Goal: Find specific page/section: Find specific page/section

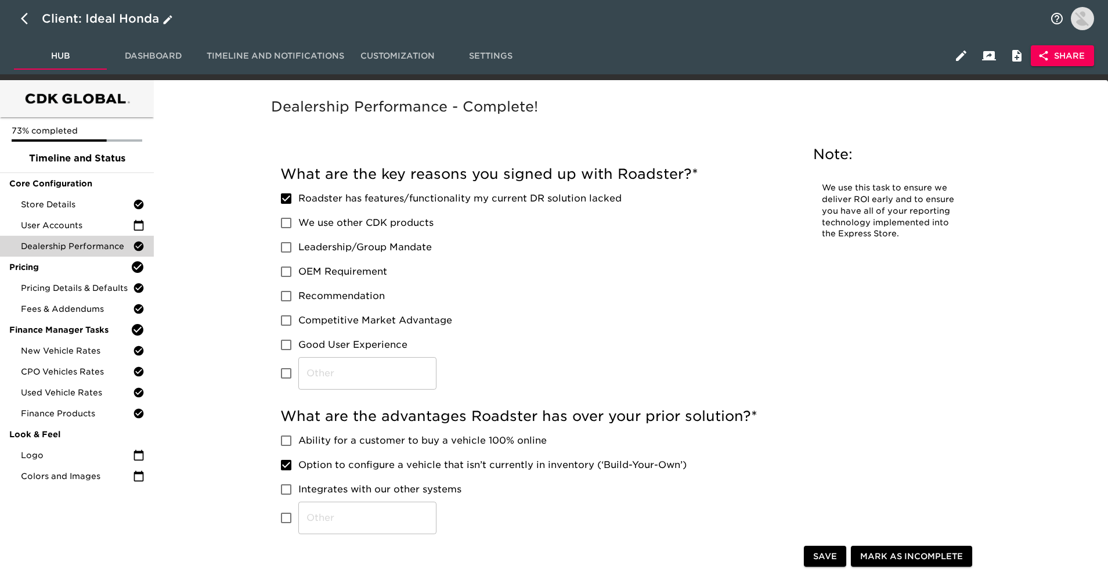
click at [26, 19] on icon "button" at bounding box center [28, 19] width 14 height 14
select select "25"
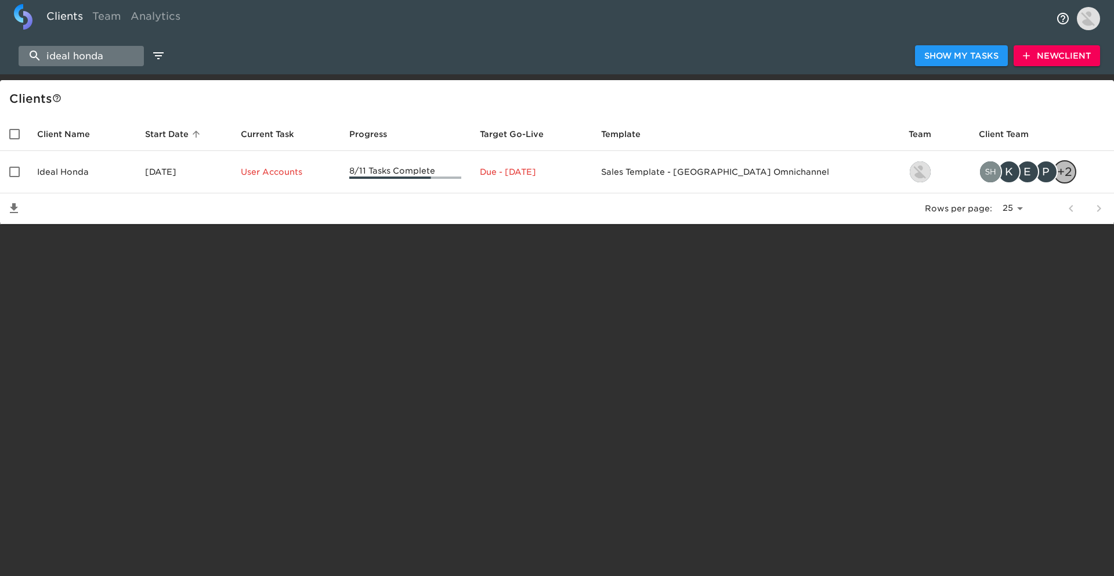
click at [89, 62] on input "ideal honda" at bounding box center [81, 56] width 125 height 20
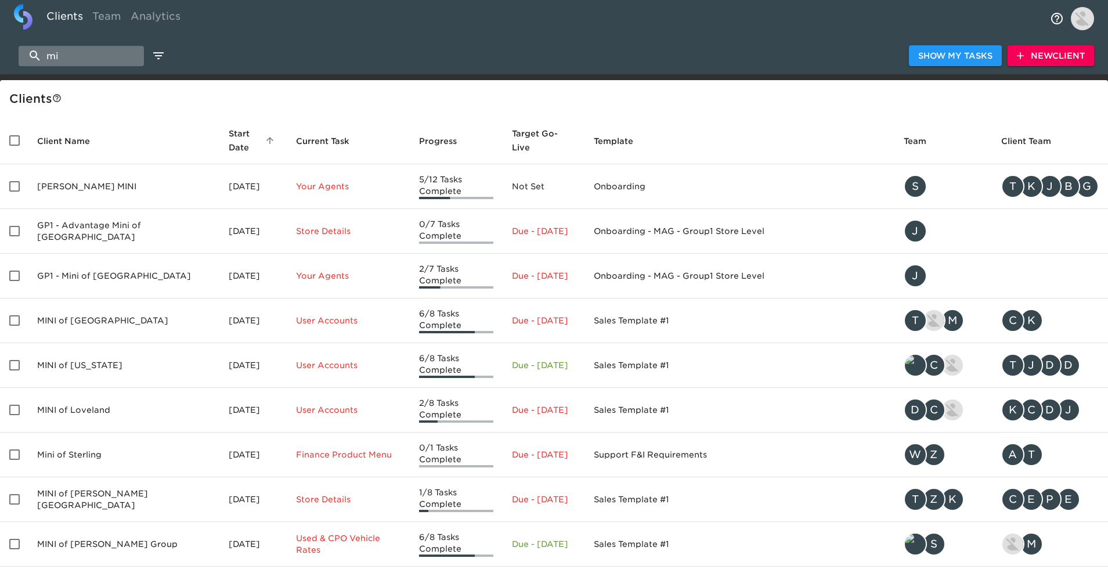
type input "m"
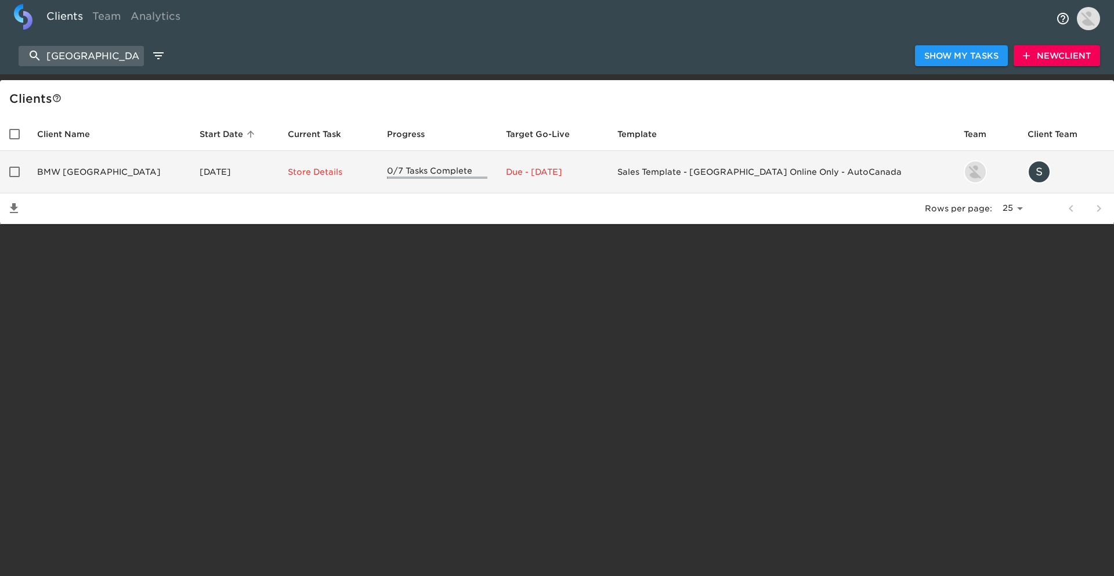
type input "montreal"
click at [124, 176] on td "BMW Montreal Center" at bounding box center [109, 172] width 162 height 42
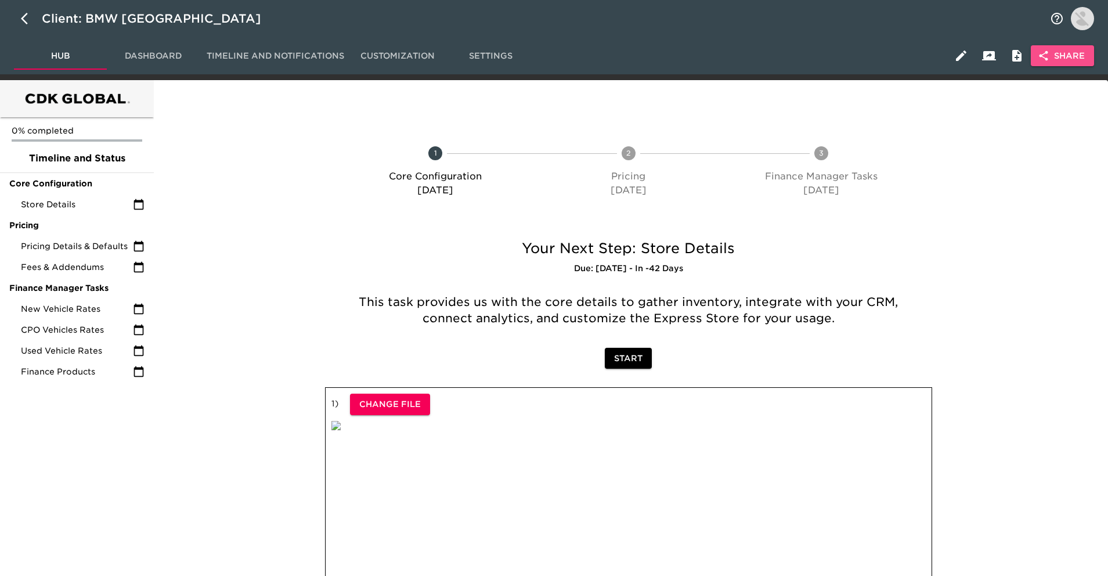
click at [1060, 53] on span "Share" at bounding box center [1062, 56] width 45 height 15
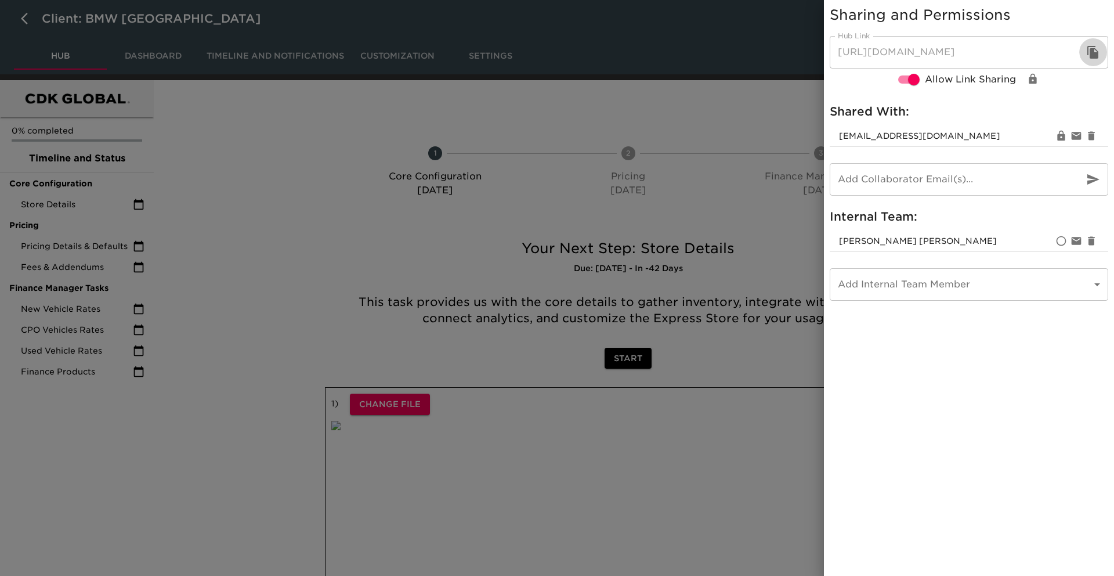
click at [1105, 52] on button "button" at bounding box center [1093, 52] width 28 height 28
click at [606, 158] on div at bounding box center [557, 288] width 1114 height 576
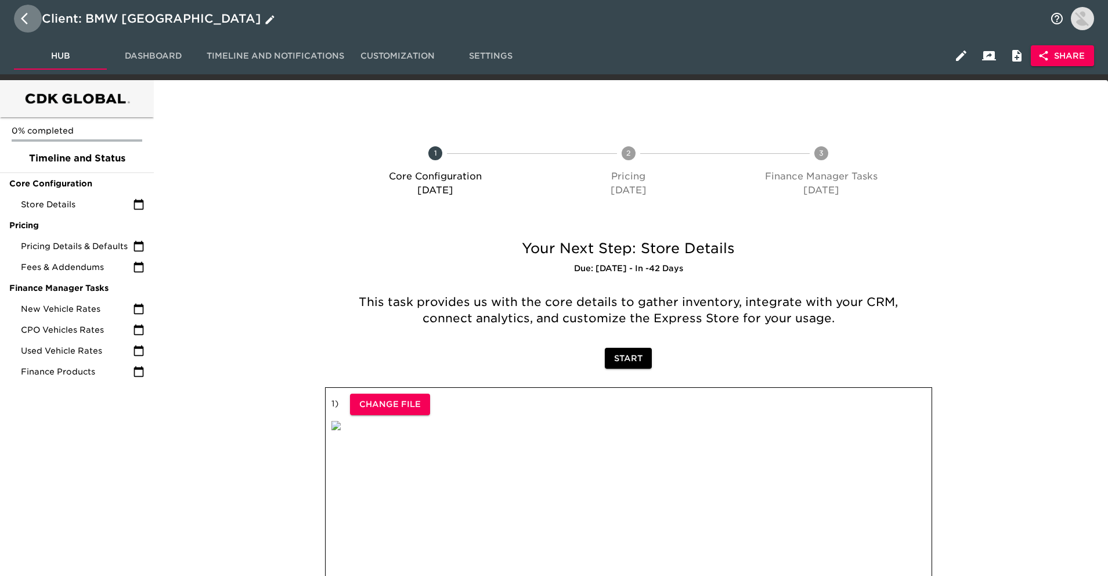
click at [20, 16] on button "button" at bounding box center [28, 19] width 28 height 28
select select "25"
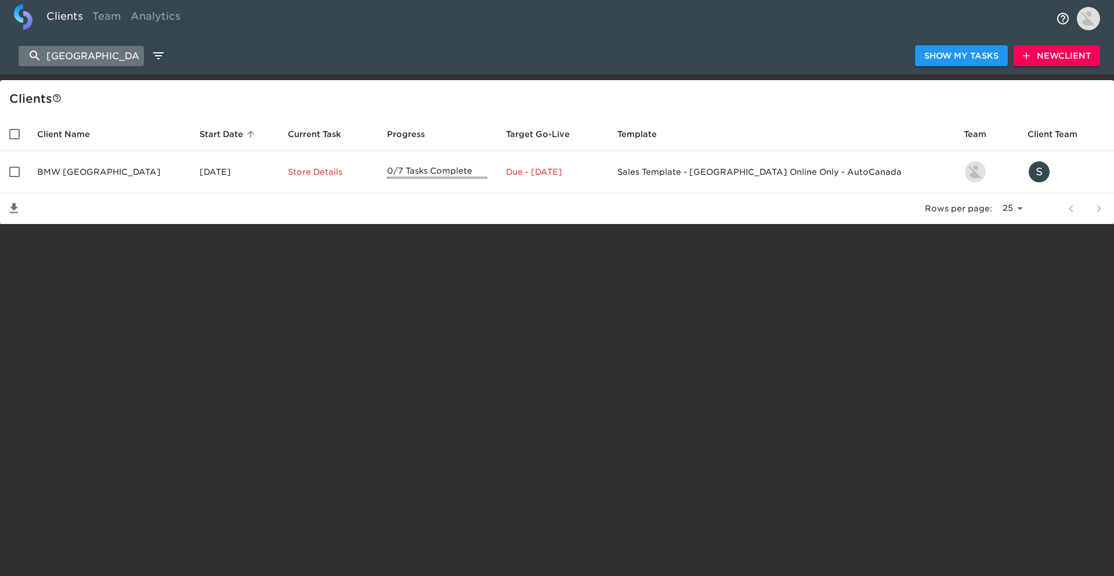
click at [126, 57] on input "montreal" at bounding box center [81, 56] width 125 height 20
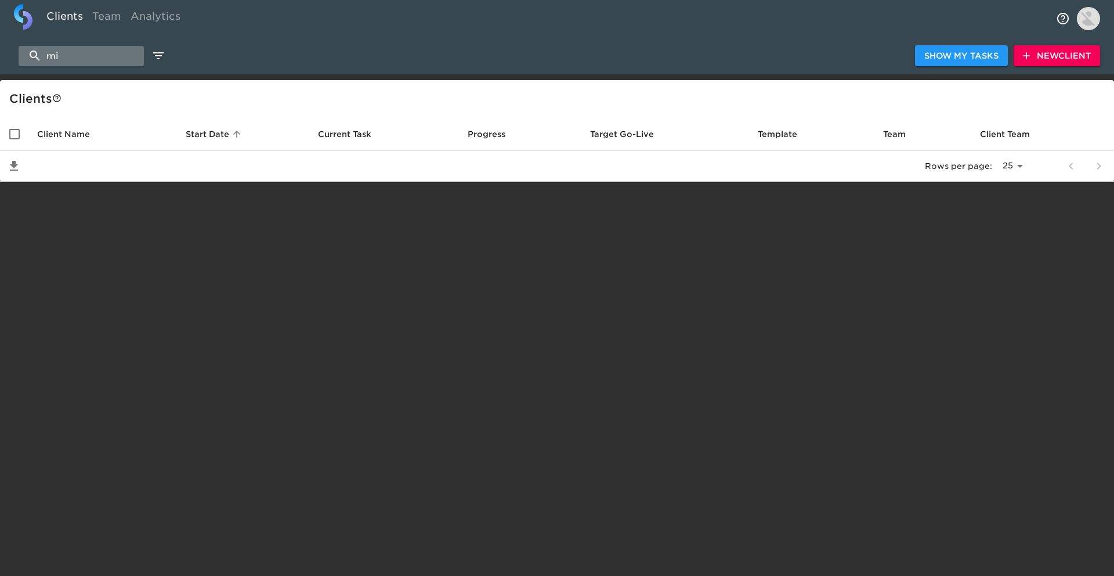
type input "m"
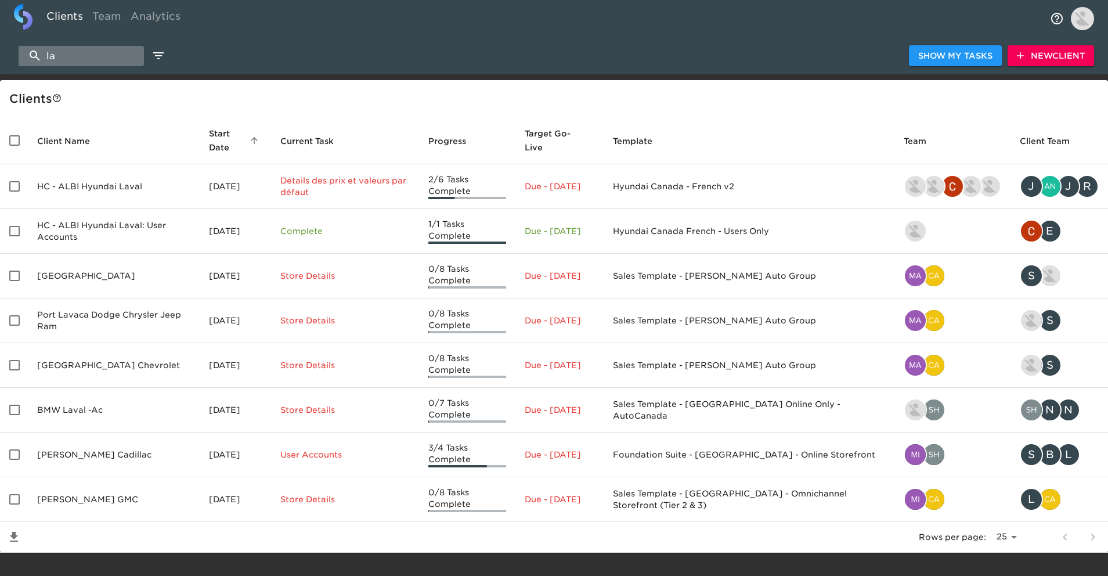
type input "l"
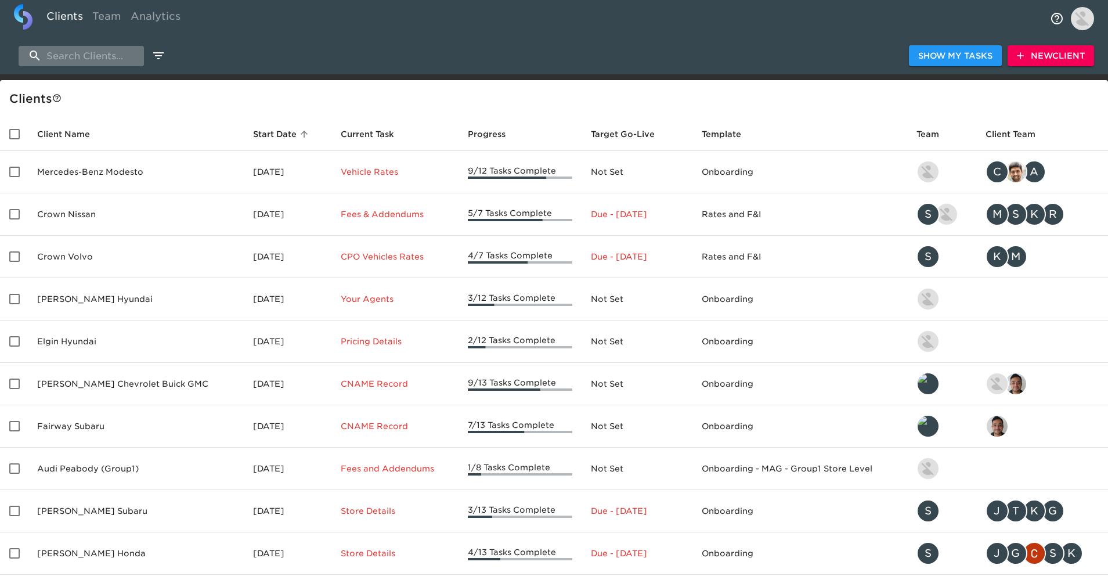
click at [77, 56] on input "search" at bounding box center [81, 56] width 125 height 20
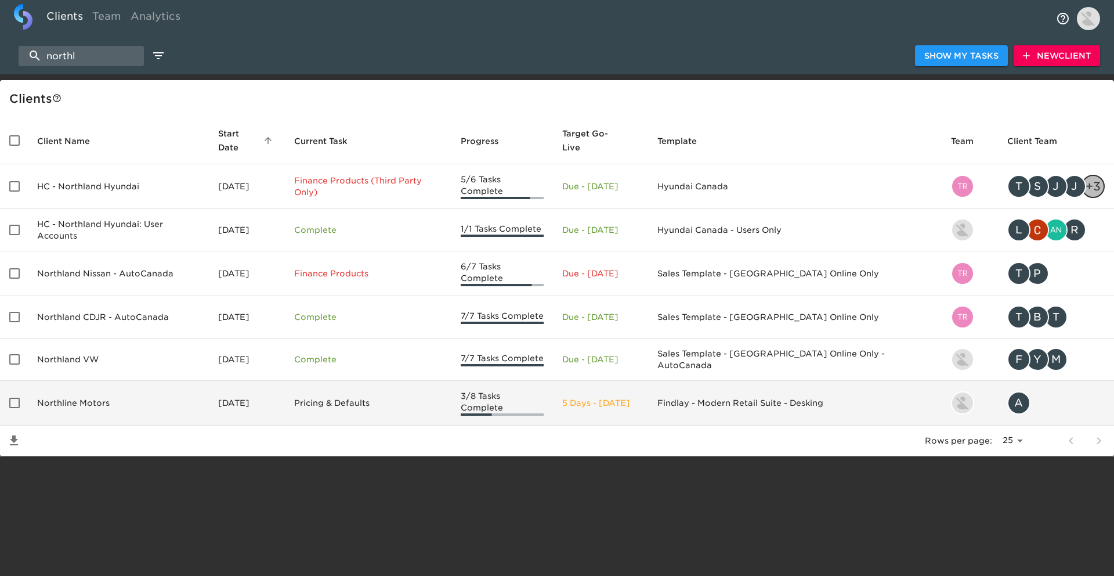
type input "northl"
click at [112, 381] on td "Northline Motors" at bounding box center [118, 403] width 181 height 45
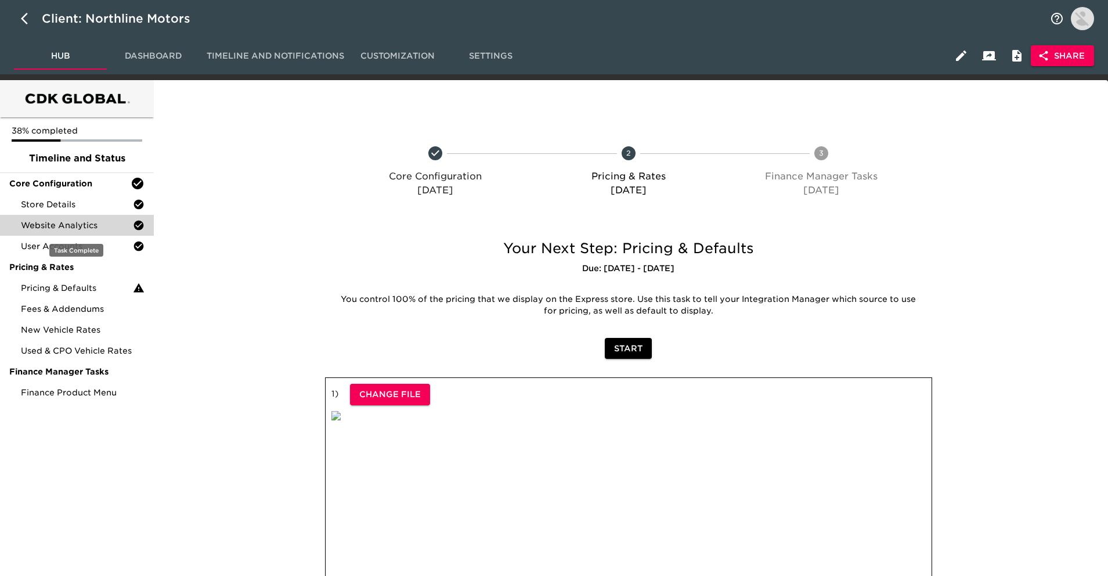
click at [125, 227] on span "Website Analytics" at bounding box center [77, 225] width 112 height 12
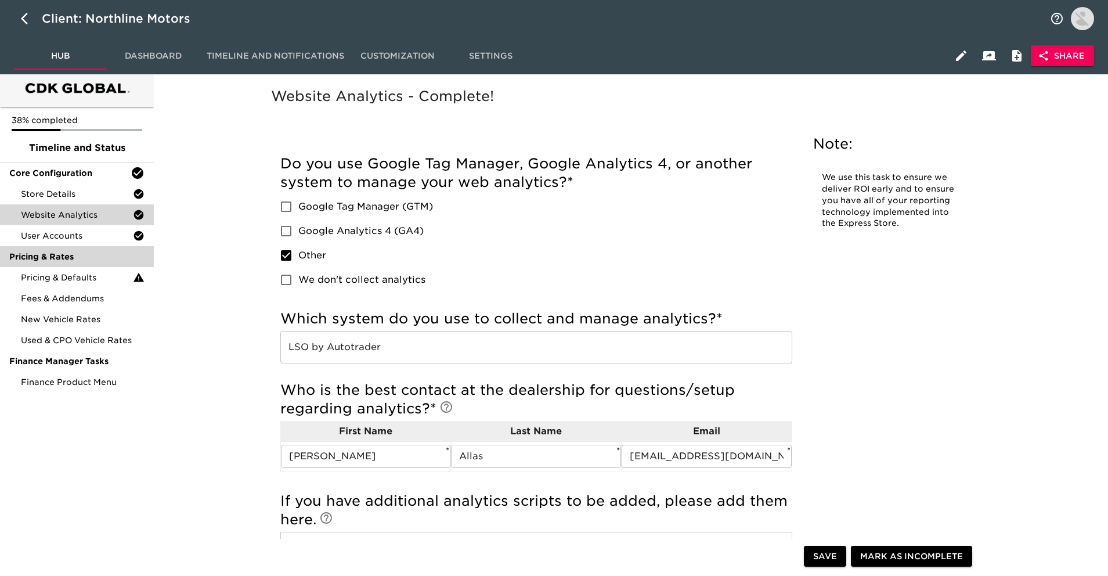
scroll to position [14, 0]
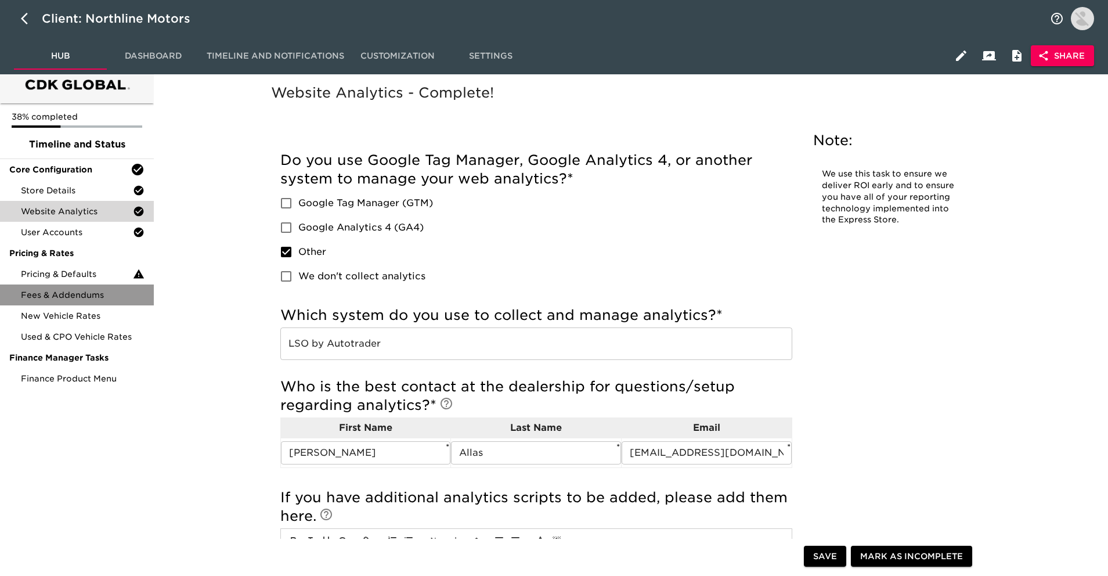
click at [130, 285] on div "Fees & Addendums" at bounding box center [77, 294] width 154 height 21
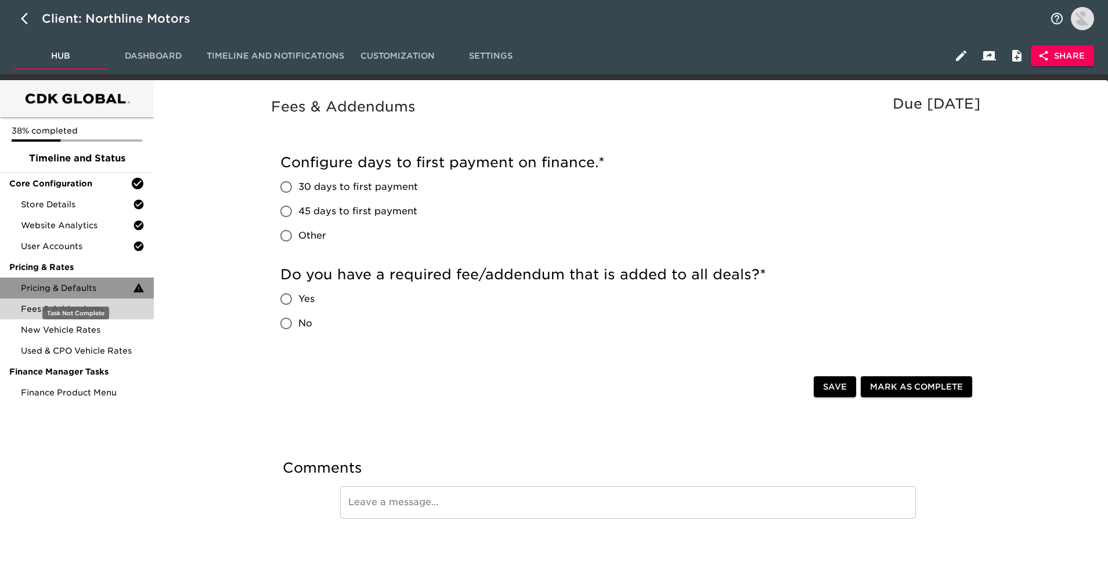
click at [130, 285] on span "Pricing & Defaults" at bounding box center [77, 288] width 112 height 12
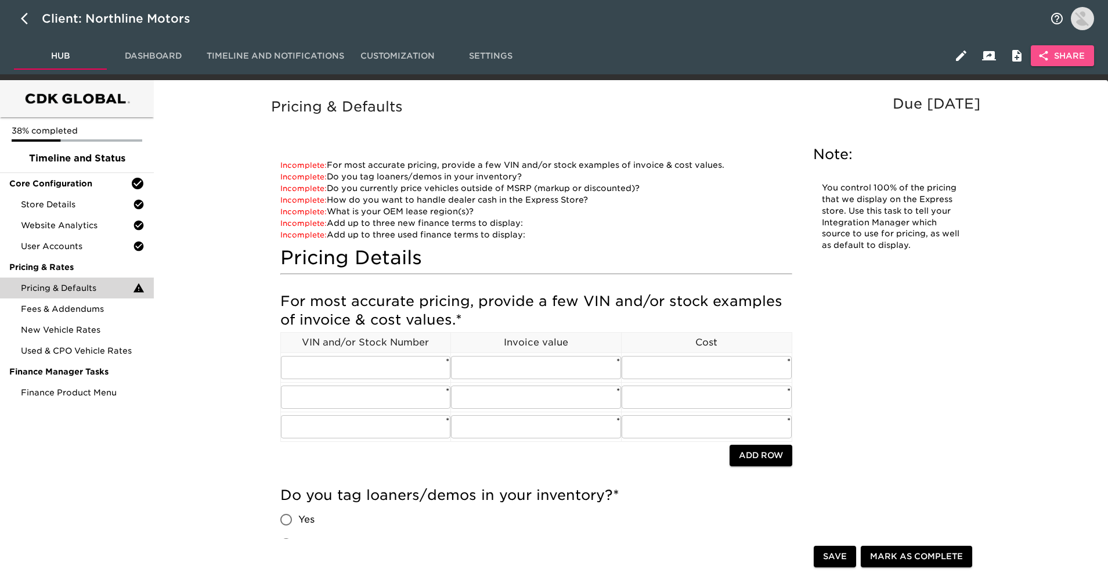
click at [1073, 59] on span "Share" at bounding box center [1062, 56] width 45 height 15
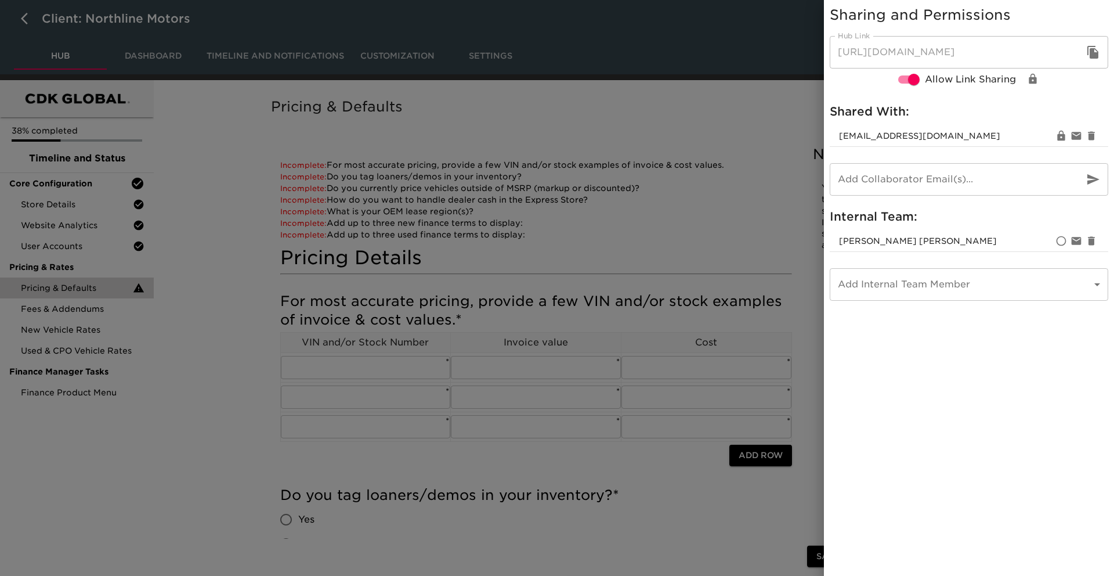
click at [639, 194] on div at bounding box center [557, 288] width 1114 height 576
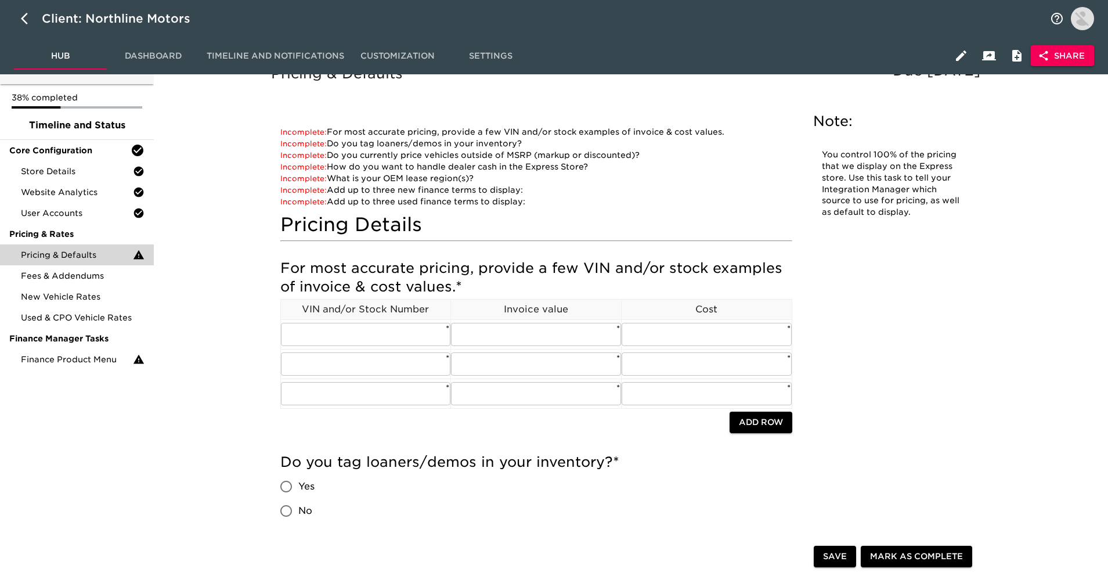
scroll to position [35, 0]
